Goal: Task Accomplishment & Management: Complete application form

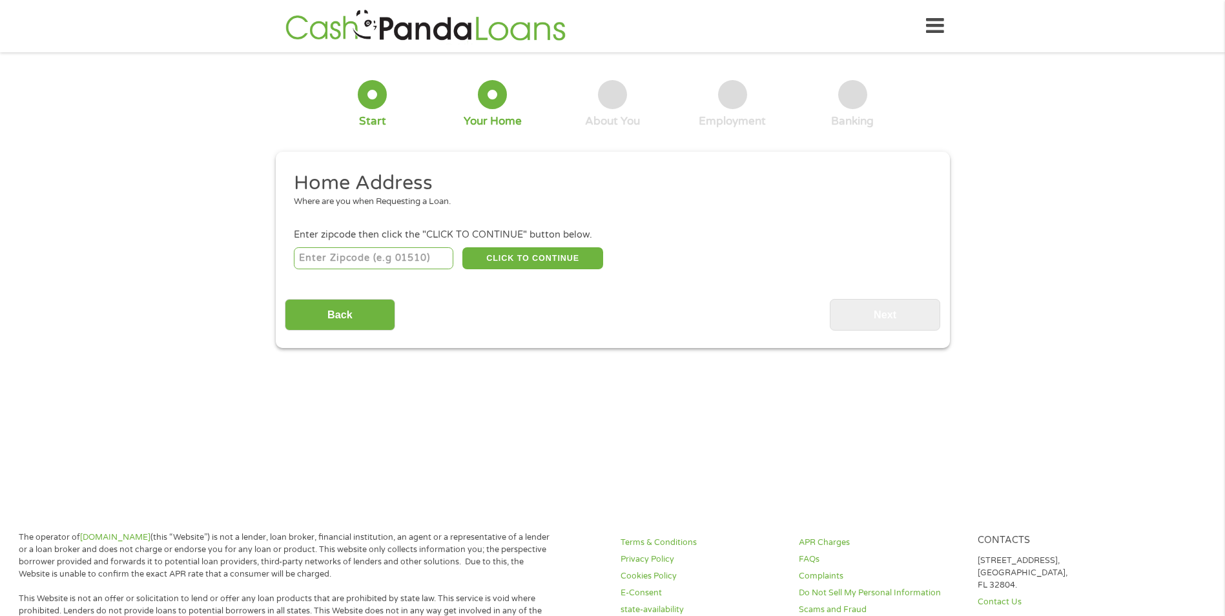
click at [385, 260] on input "number" at bounding box center [373, 258] width 159 height 22
type input "60651"
select select "[US_STATE]"
click at [510, 258] on button "CLICK TO CONTINUE" at bounding box center [532, 258] width 141 height 22
type input "60651"
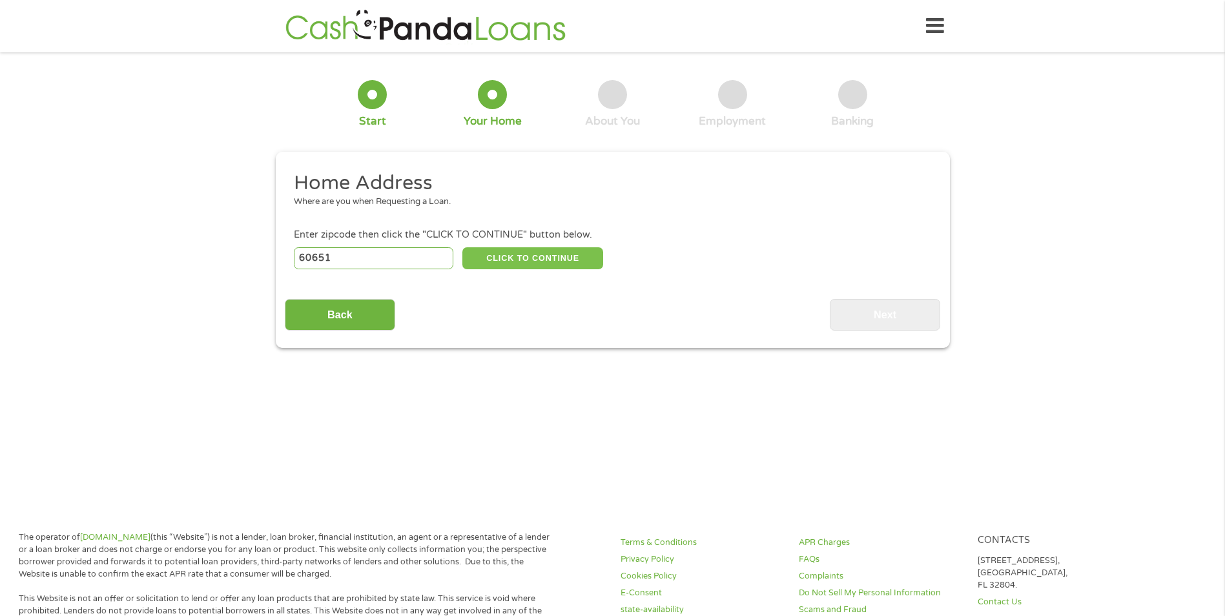
type input "[GEOGRAPHIC_DATA]"
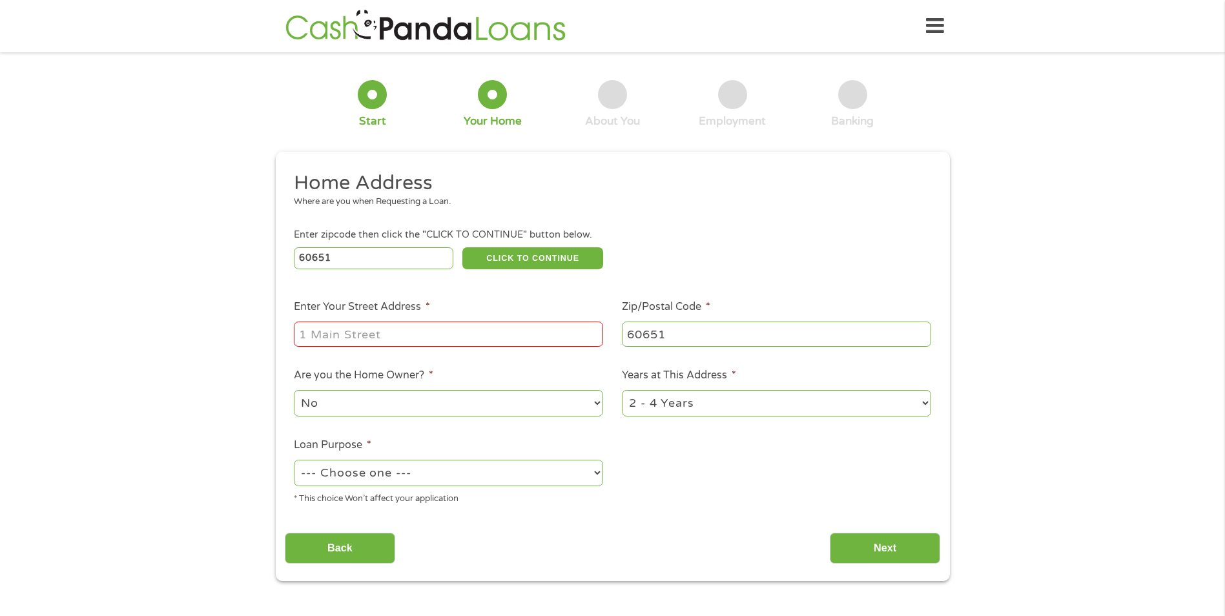
click at [472, 329] on input "Enter Your Street Address *" at bounding box center [448, 334] width 309 height 25
type input "[STREET_ADDRESS]"
click at [490, 399] on select "No Yes" at bounding box center [448, 403] width 309 height 26
click at [490, 398] on select "No Yes" at bounding box center [448, 403] width 309 height 26
click at [489, 479] on select "--- Choose one --- Pay Bills Debt Consolidation Home Improvement Major Purchase…" at bounding box center [448, 473] width 309 height 26
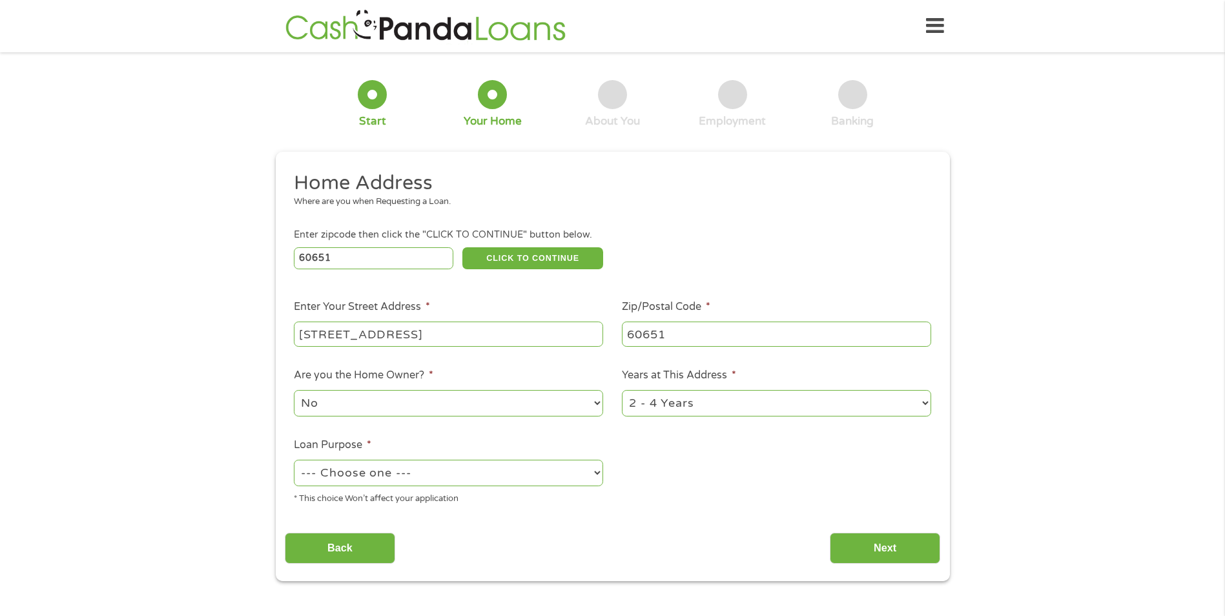
select select "debtconsolidation"
click at [294, 460] on select "--- Choose one --- Pay Bills Debt Consolidation Home Improvement Major Purchase…" at bounding box center [448, 473] width 309 height 26
click at [928, 540] on input "Next" at bounding box center [885, 549] width 110 height 32
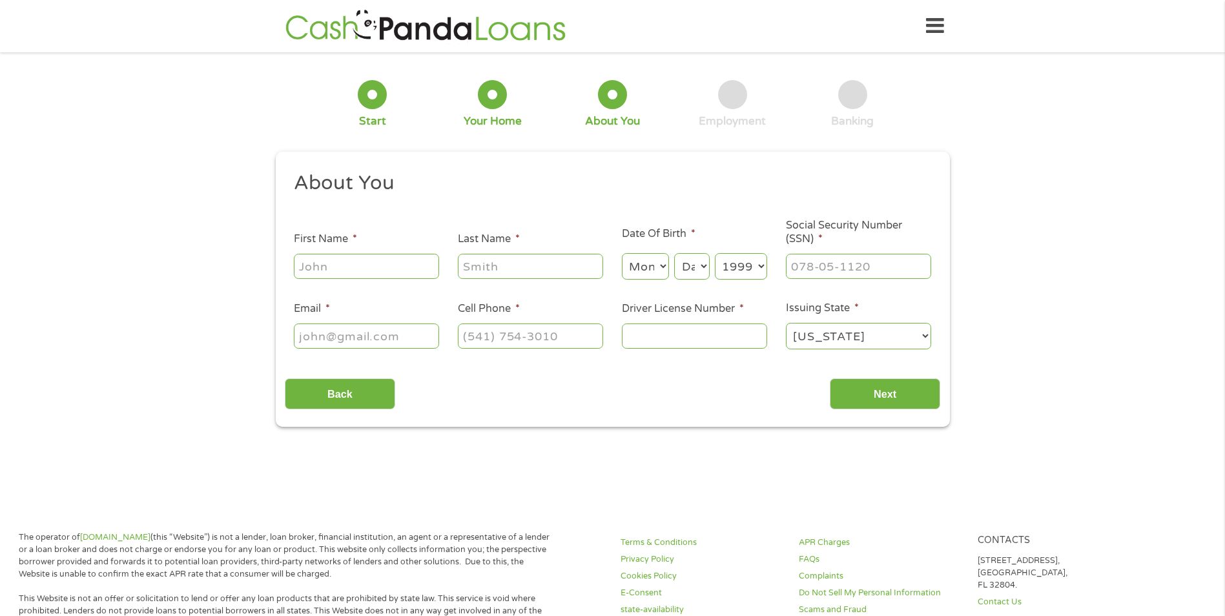
click at [351, 273] on input "First Name *" at bounding box center [366, 266] width 145 height 25
type input "Jurnee"
type input "[PERSON_NAME]"
type input "[EMAIL_ADDRESS][DOMAIN_NAME]"
type input "[PHONE_NUMBER]"
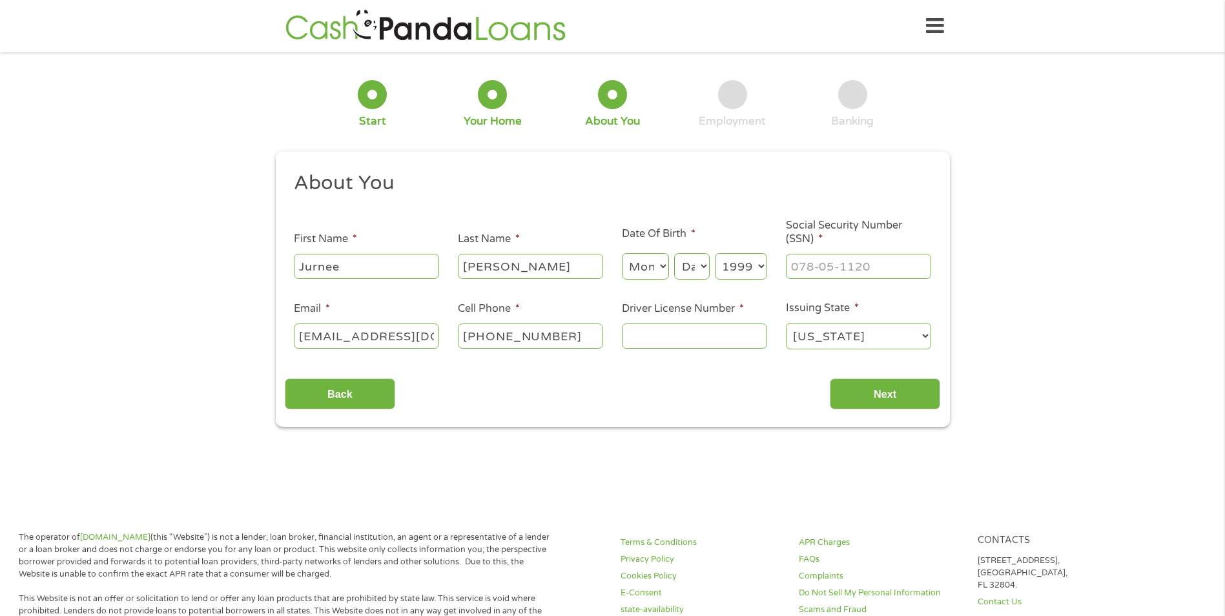
click at [653, 268] on select "Month 1 2 3 4 5 6 7 8 9 10 11 12" at bounding box center [645, 266] width 47 height 26
select select "3"
click at [622, 253] on select "Month 1 2 3 4 5 6 7 8 9 10 11 12" at bounding box center [645, 266] width 47 height 26
click at [701, 265] on select "Day 1 2 3 4 5 6 7 8 9 10 11 12 13 14 15 16 17 18 19 20 21 22 23 24 25 26 27 28 …" at bounding box center [691, 266] width 35 height 26
select select "28"
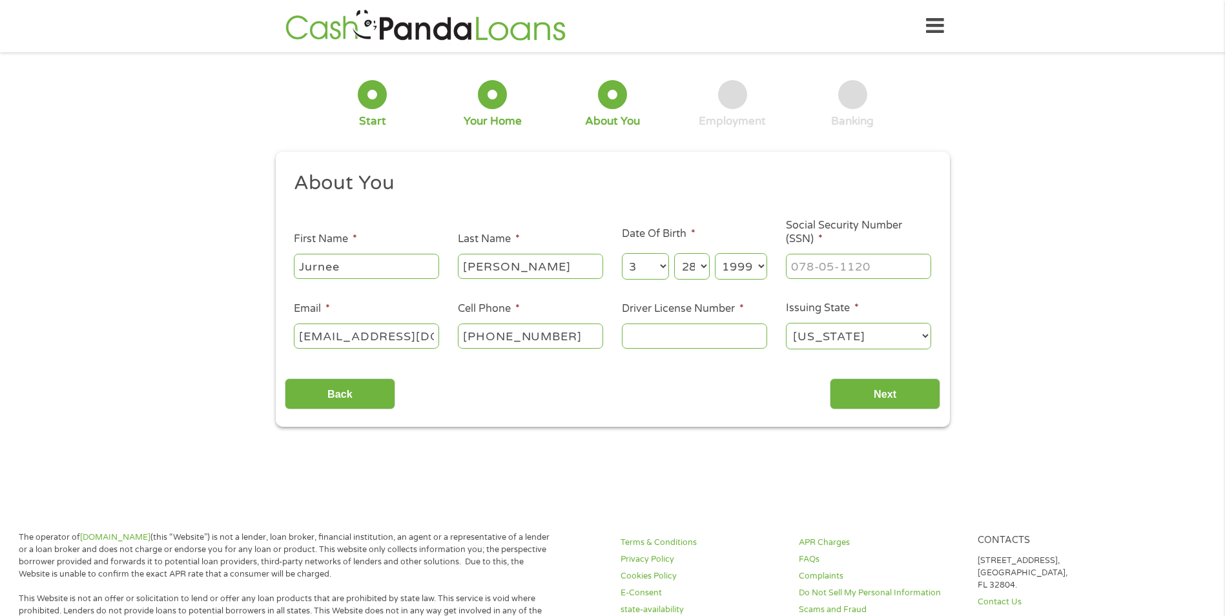
click at [674, 253] on select "Day 1 2 3 4 5 6 7 8 9 10 11 12 13 14 15 16 17 18 19 20 21 22 23 24 25 26 27 28 …" at bounding box center [691, 266] width 35 height 26
click at [670, 345] on input "Driver License Number *" at bounding box center [694, 336] width 145 height 25
type input "45342399690H"
click at [889, 403] on input "Next" at bounding box center [885, 394] width 110 height 32
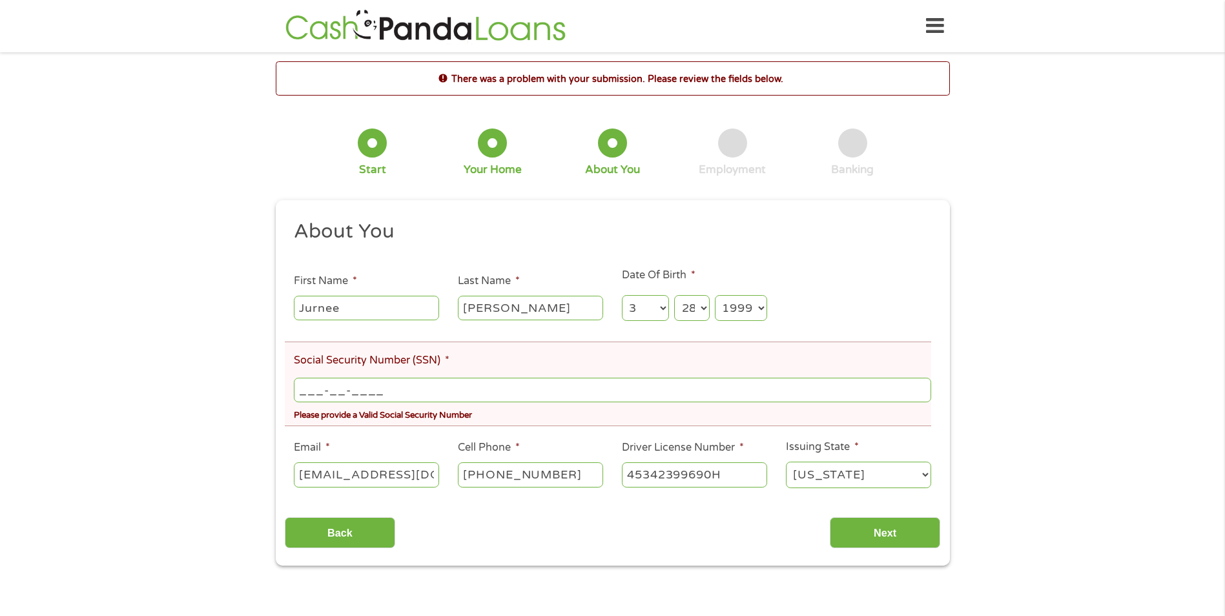
click at [312, 387] on input "___-__-____" at bounding box center [612, 390] width 637 height 25
type input "325-96-4695"
click at [881, 523] on input "Next" at bounding box center [885, 533] width 110 height 32
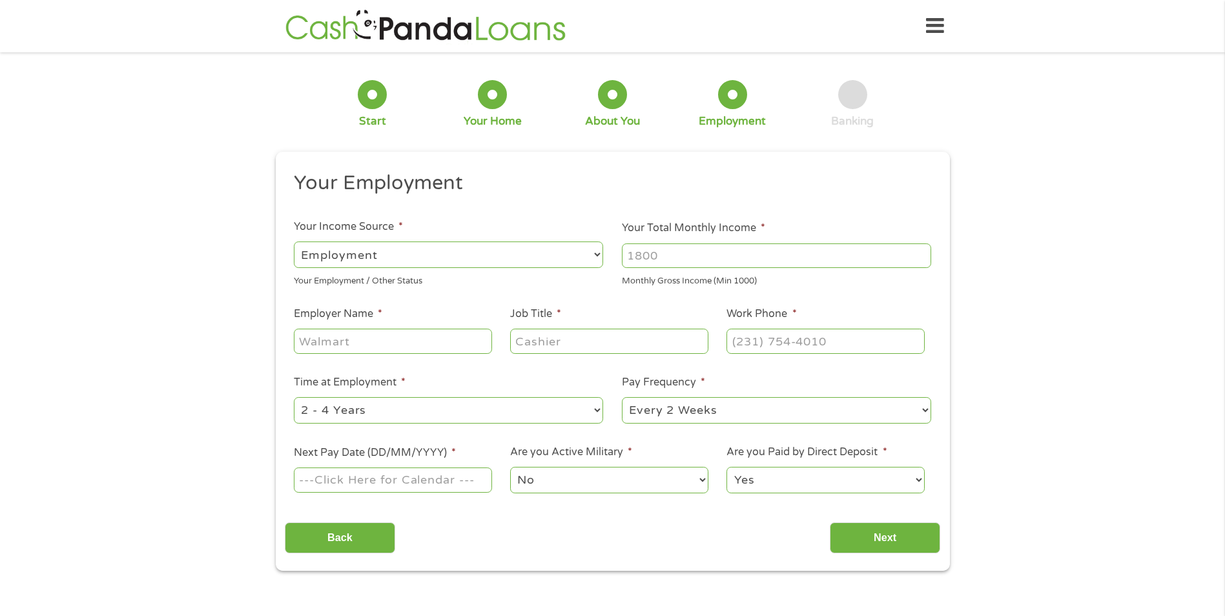
click at [413, 340] on input "Employer Name *" at bounding box center [393, 341] width 198 height 25
type input "[GEOGRAPHIC_DATA]"
click at [420, 256] on select "--- Choose one --- Employment [DEMOGRAPHIC_DATA] Benefits" at bounding box center [448, 254] width 309 height 26
click at [294, 241] on select "--- Choose one --- Employment [DEMOGRAPHIC_DATA] Benefits" at bounding box center [448, 254] width 309 height 26
click at [717, 243] on input "Your Total Monthly Income *" at bounding box center [776, 255] width 309 height 25
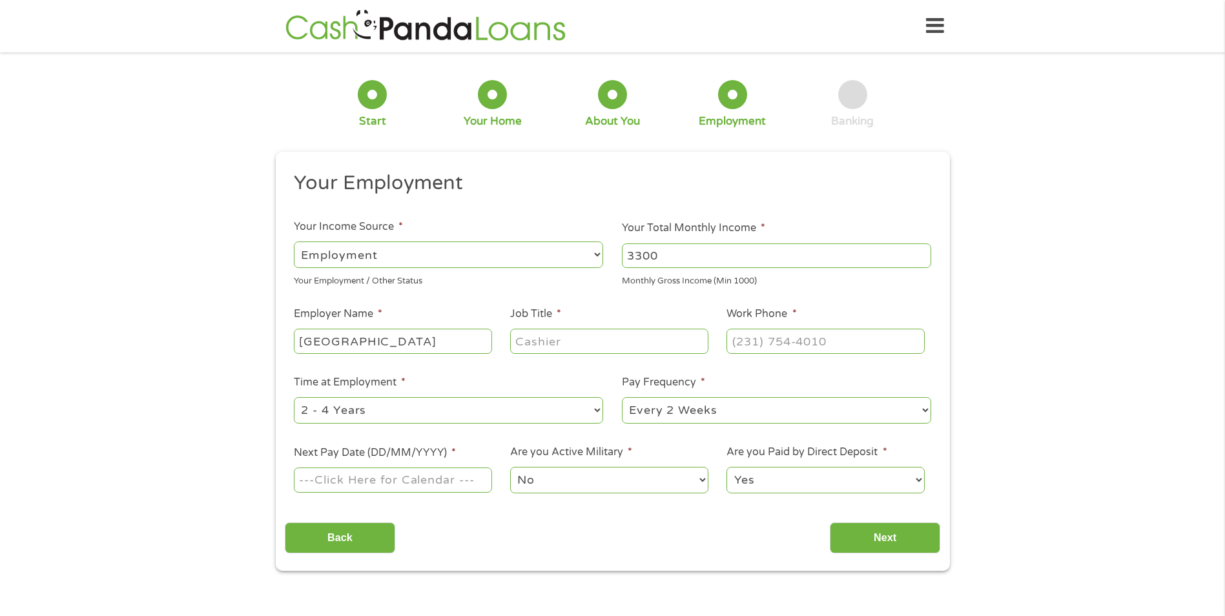
type input "3300"
click at [614, 340] on input "Job Title *" at bounding box center [609, 341] width 198 height 25
type input "Patient Access Specialist"
click at [824, 329] on input "(___) ___-____" at bounding box center [825, 341] width 198 height 25
type input "[PHONE_NUMBER]"
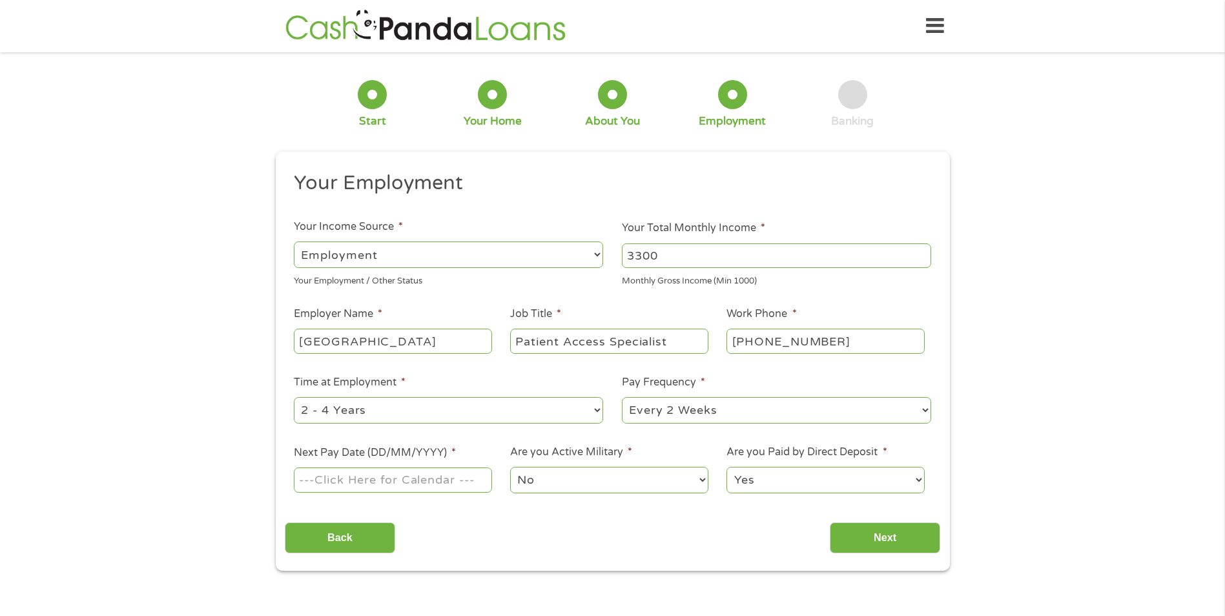
click at [400, 485] on input "Next Pay Date (DD/MM/YYYY) *" at bounding box center [393, 480] width 198 height 25
type input "[DATE]"
click at [842, 537] on input "Next" at bounding box center [885, 538] width 110 height 32
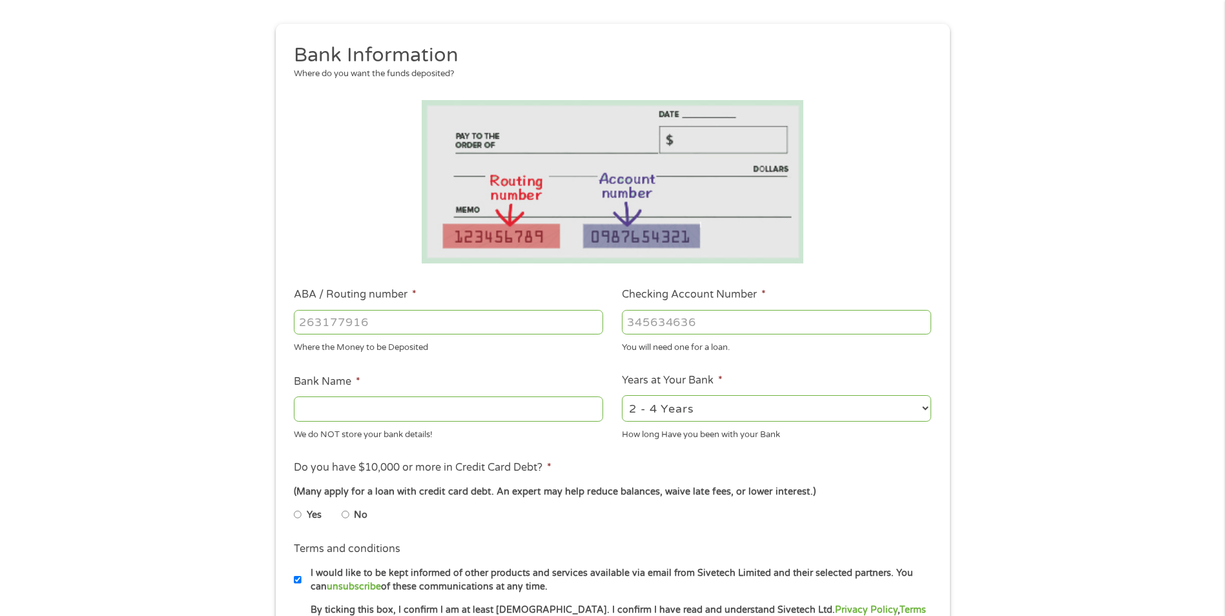
scroll to position [129, 0]
click at [356, 325] on input "ABA / Routing number *" at bounding box center [448, 321] width 309 height 25
type input "081904808"
type input "BANK OF AMERICA NA"
type input "081904808"
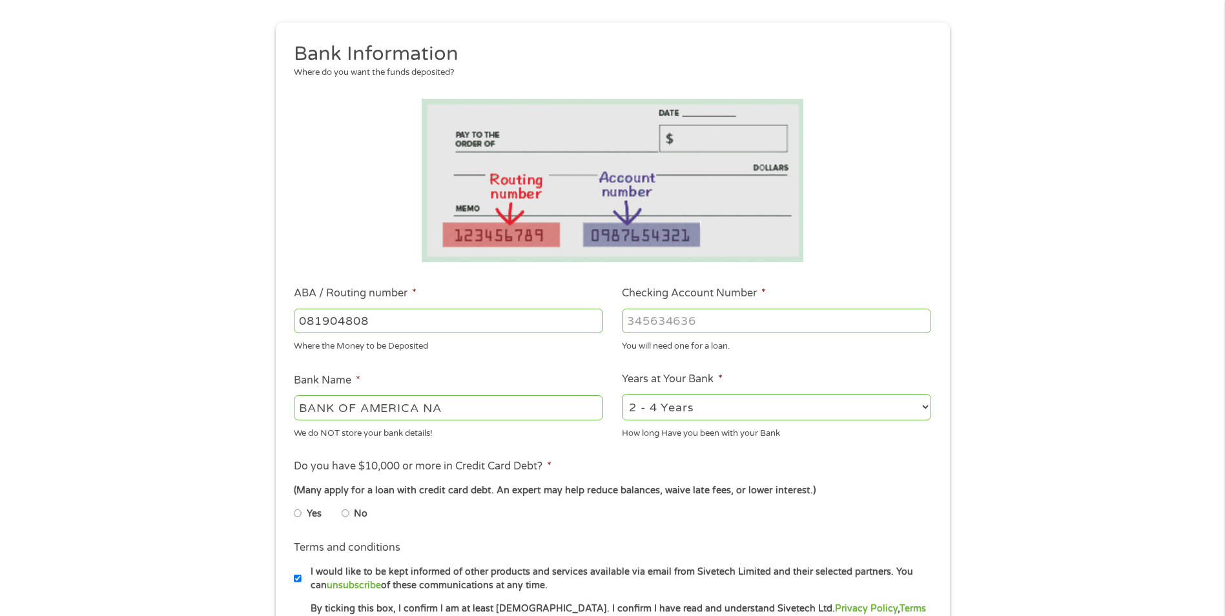
click at [767, 324] on input "Checking Account Number *" at bounding box center [776, 321] width 309 height 25
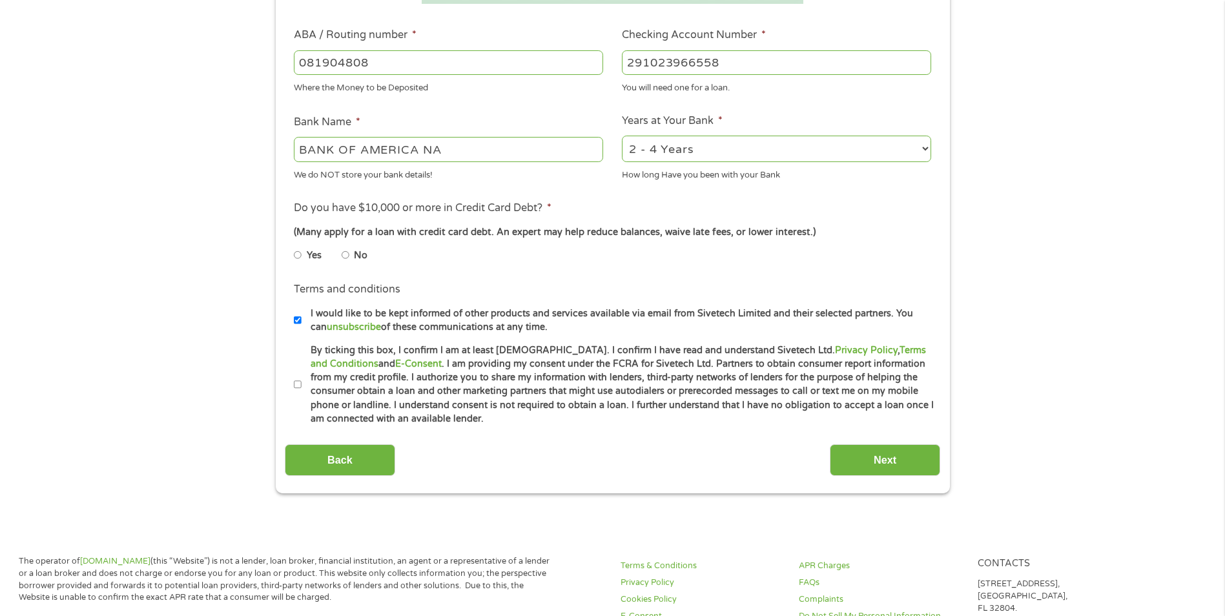
scroll to position [323, 0]
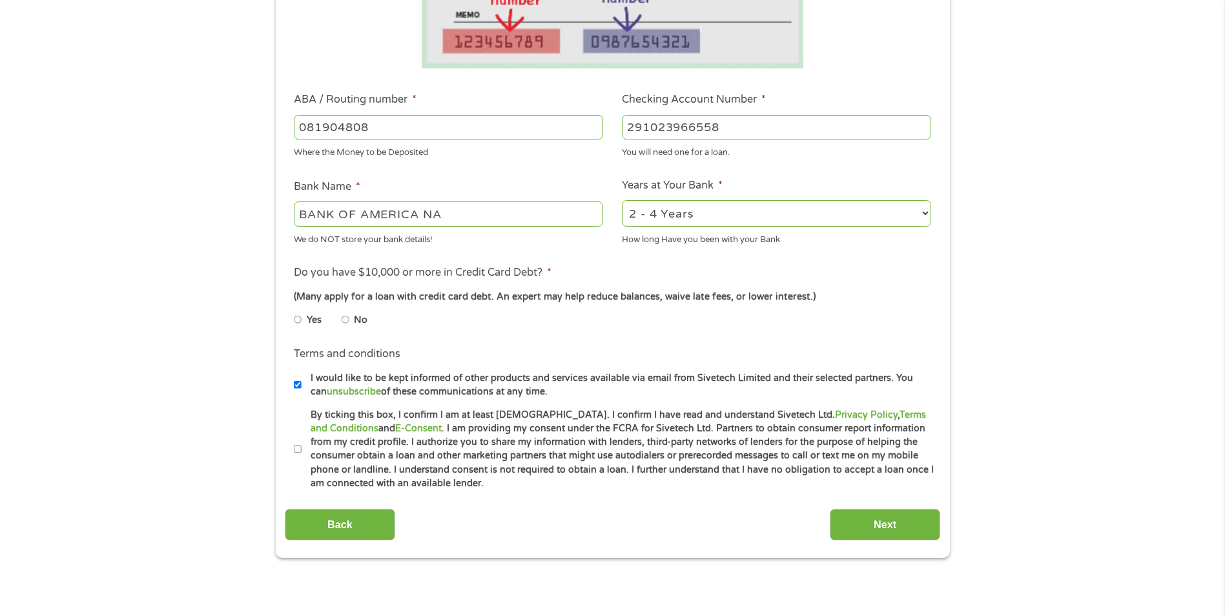
type input "291023966558"
click at [732, 209] on select "2 - 4 Years 6 - 12 Months 1 - 2 Years Over 4 Years" at bounding box center [776, 213] width 309 height 26
select select "60months"
click at [622, 200] on select "2 - 4 Years 6 - 12 Months 1 - 2 Years Over 4 Years" at bounding box center [776, 213] width 309 height 26
click at [348, 318] on input "No" at bounding box center [346, 319] width 8 height 21
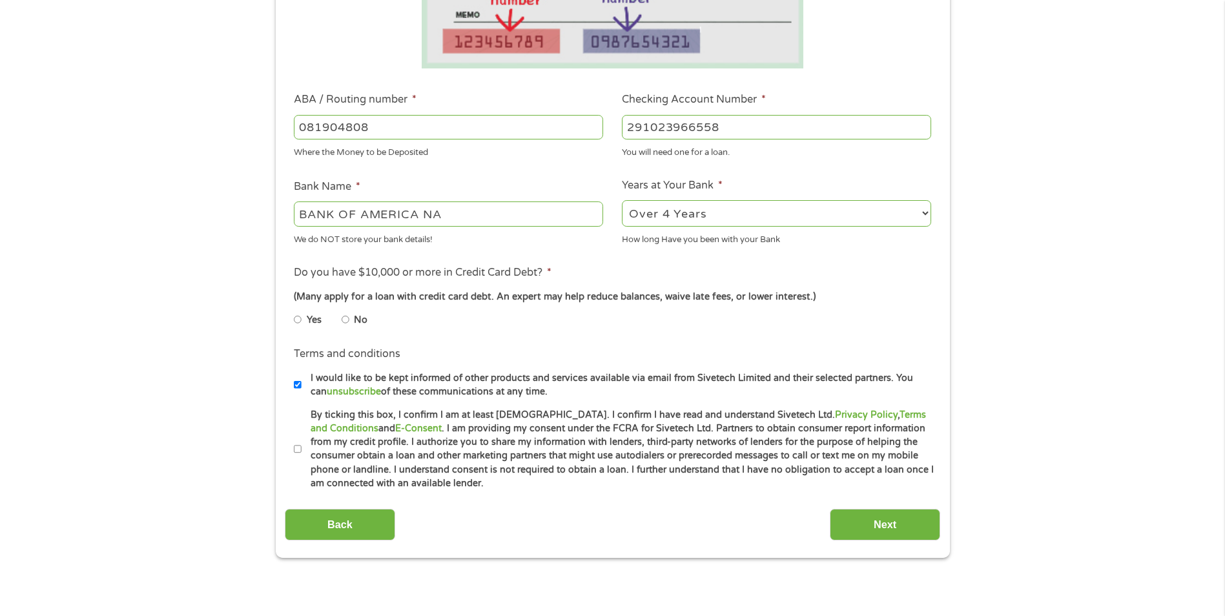
radio input "true"
click at [901, 522] on input "Next" at bounding box center [885, 525] width 110 height 32
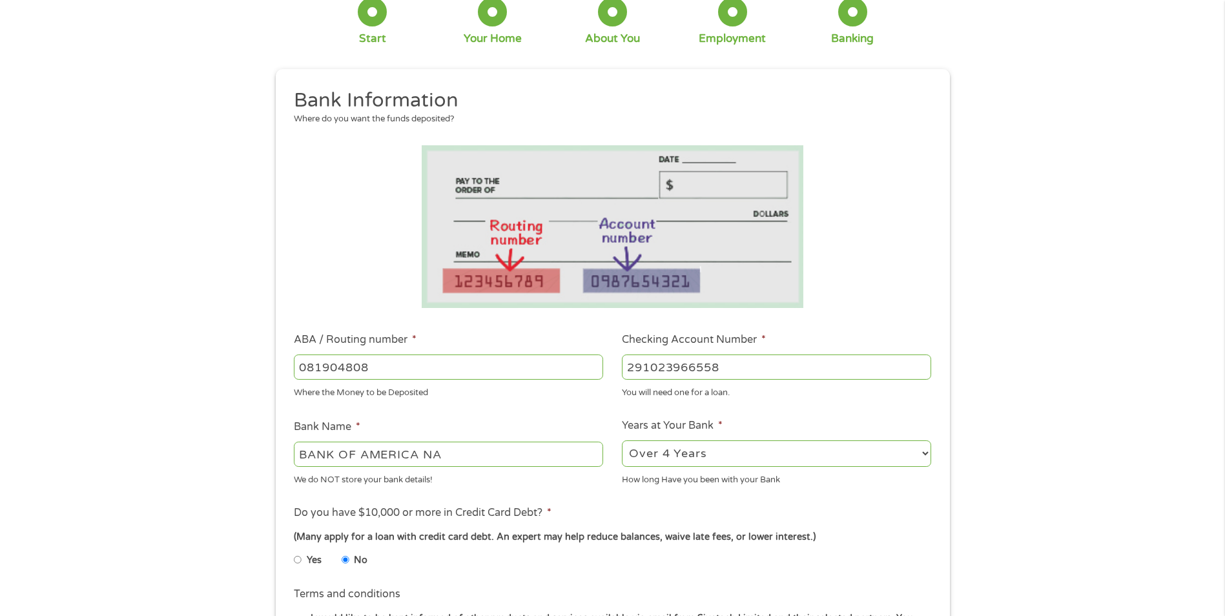
scroll to position [387, 0]
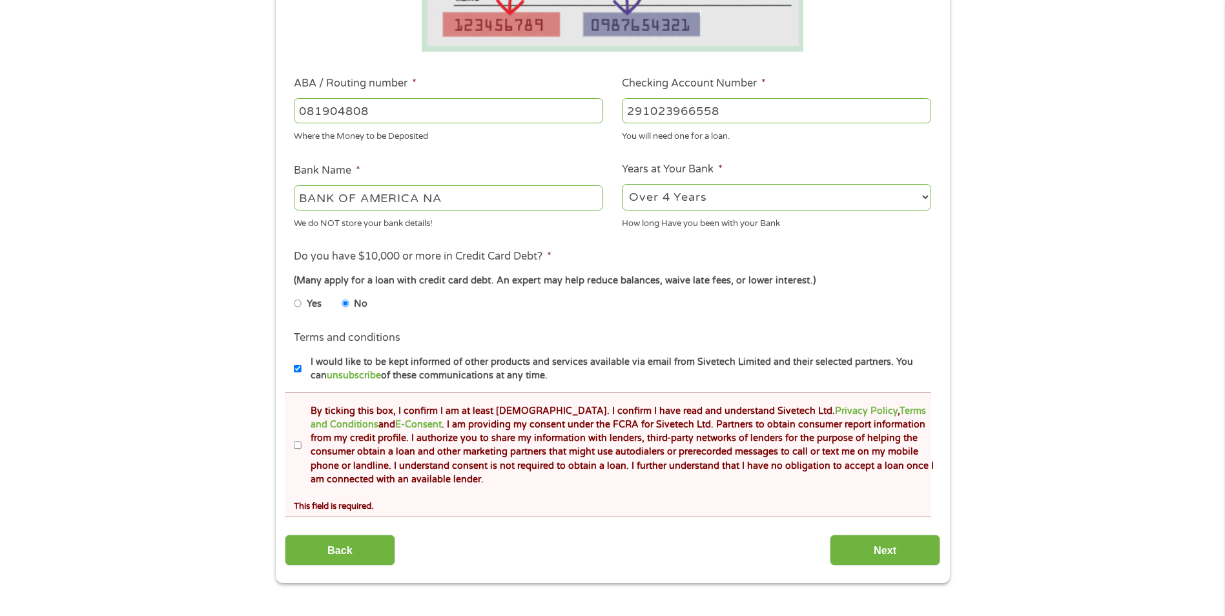
click at [296, 447] on input "By ticking this box, I confirm I am at least [DEMOGRAPHIC_DATA]. I confirm I ha…" at bounding box center [298, 445] width 8 height 21
checkbox input "true"
click at [913, 552] on input "Next" at bounding box center [885, 551] width 110 height 32
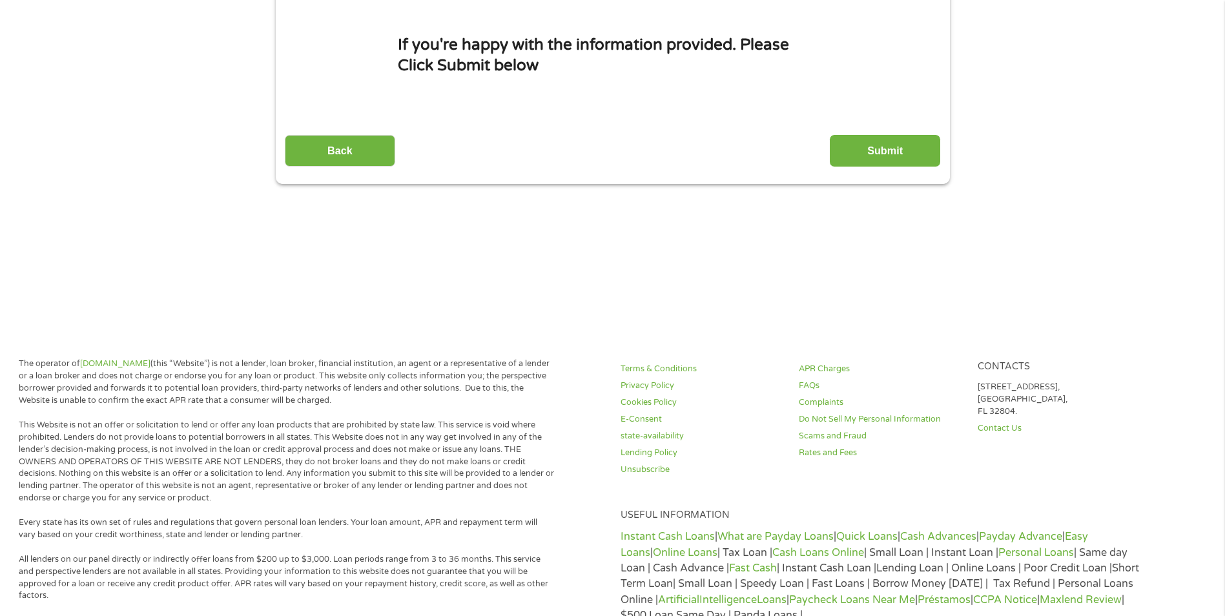
scroll to position [0, 0]
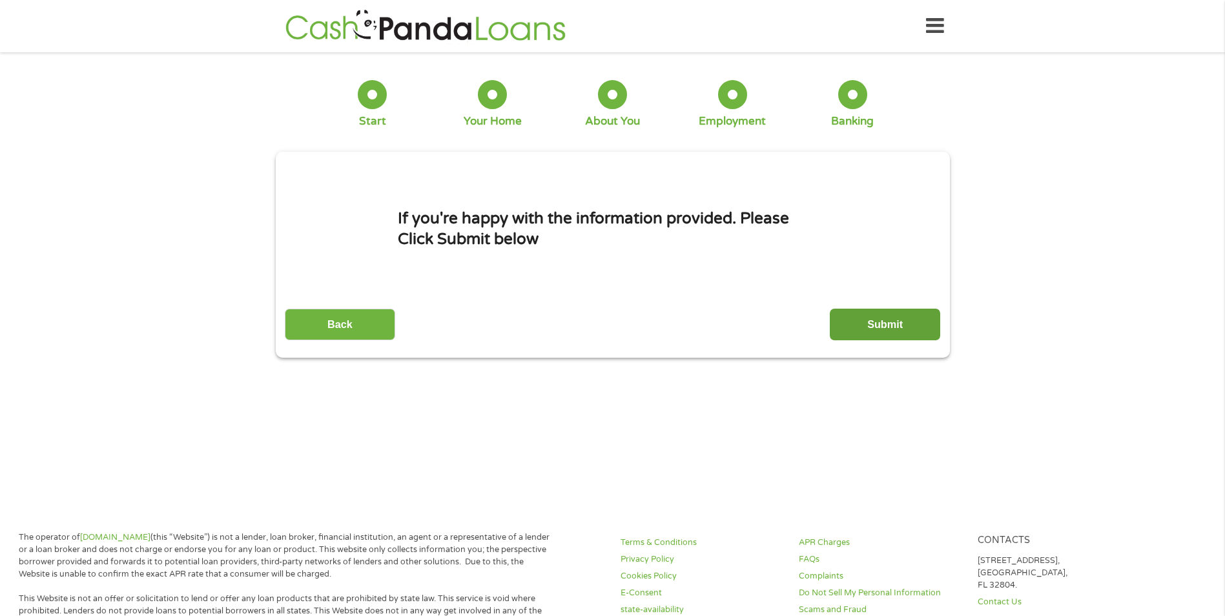
click at [874, 313] on input "Submit" at bounding box center [885, 325] width 110 height 32
